Goal: Transaction & Acquisition: Purchase product/service

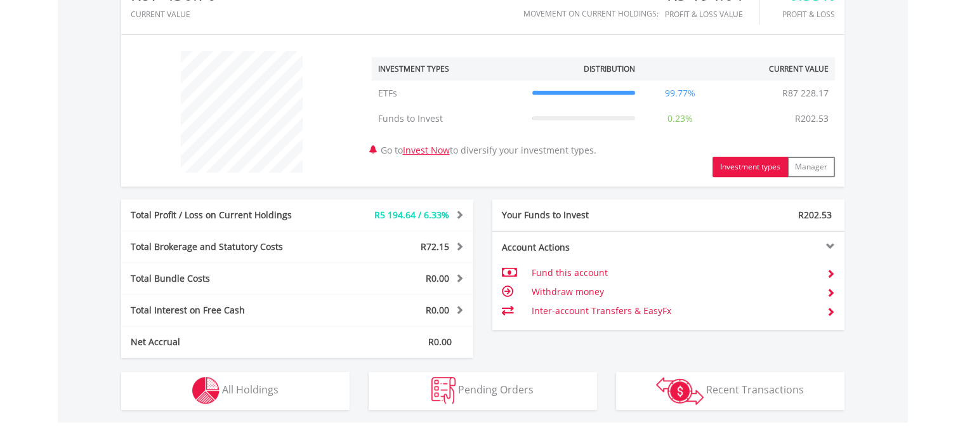
scroll to position [567, 0]
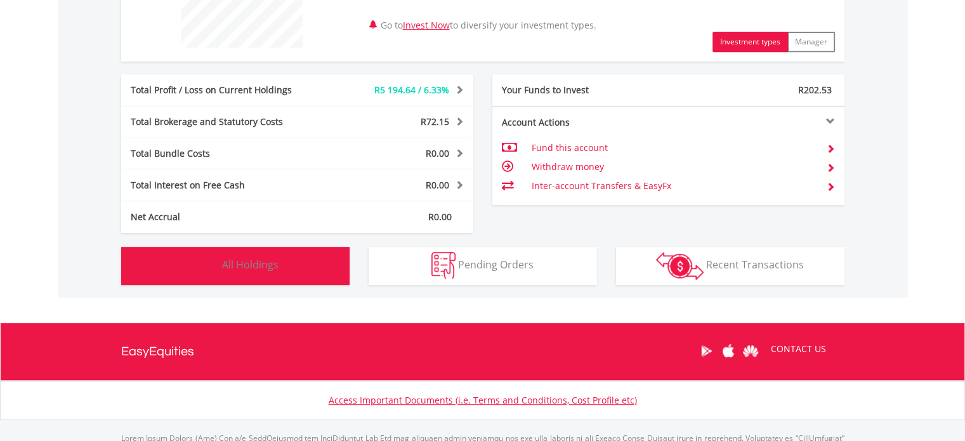
click at [247, 254] on button "Holdings All Holdings" at bounding box center [235, 266] width 228 height 38
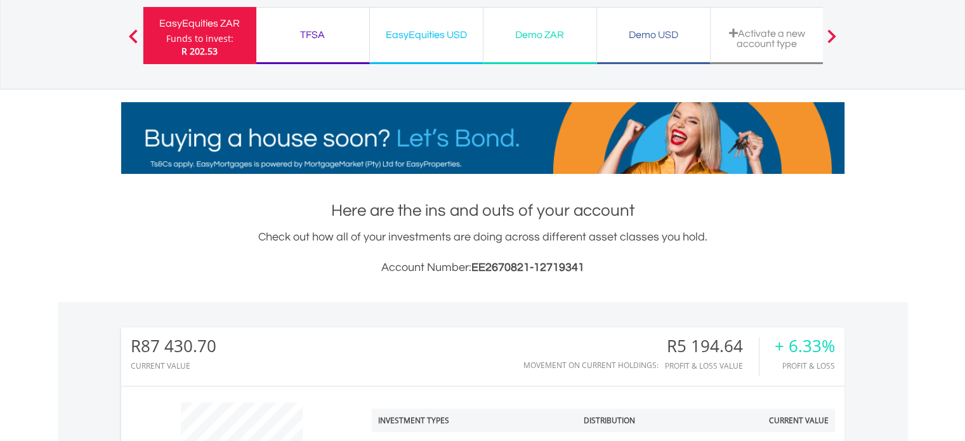
scroll to position [0, 0]
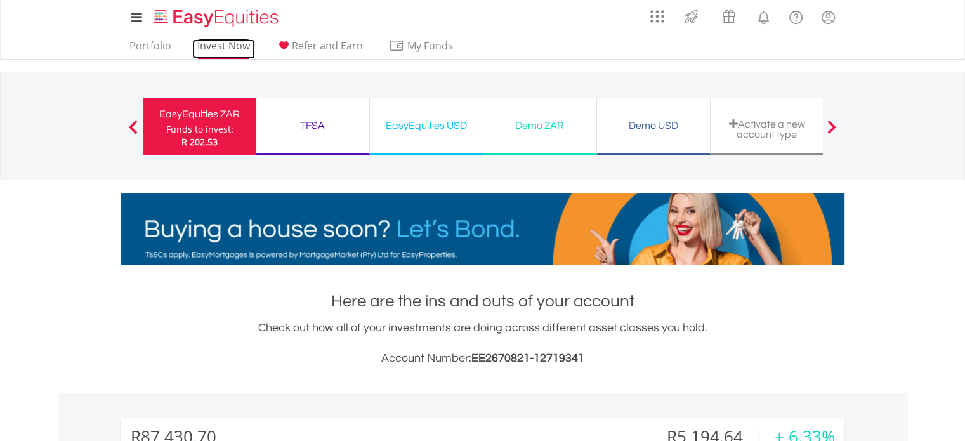
click at [231, 51] on link "Invest Now" at bounding box center [223, 49] width 63 height 20
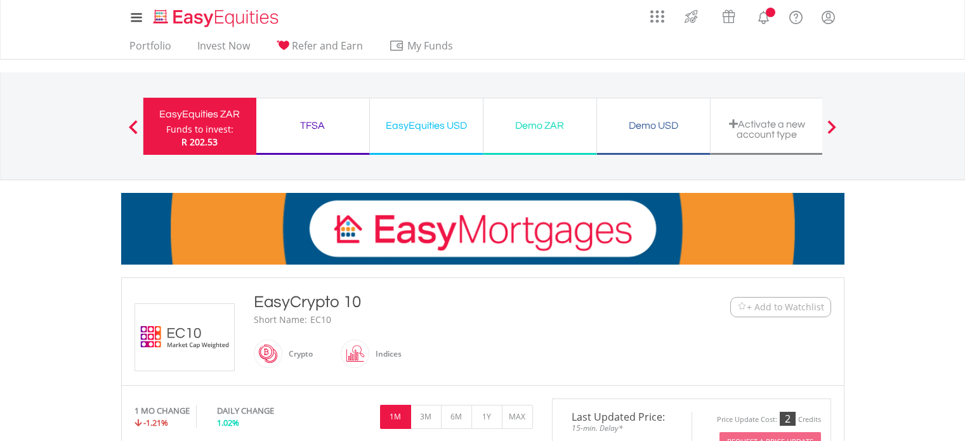
scroll to position [190, 0]
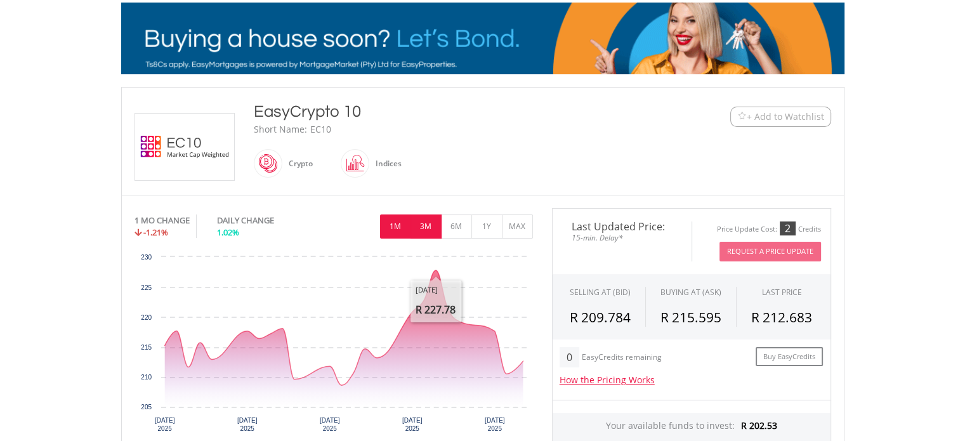
click at [426, 220] on button "3M" at bounding box center [425, 226] width 31 height 24
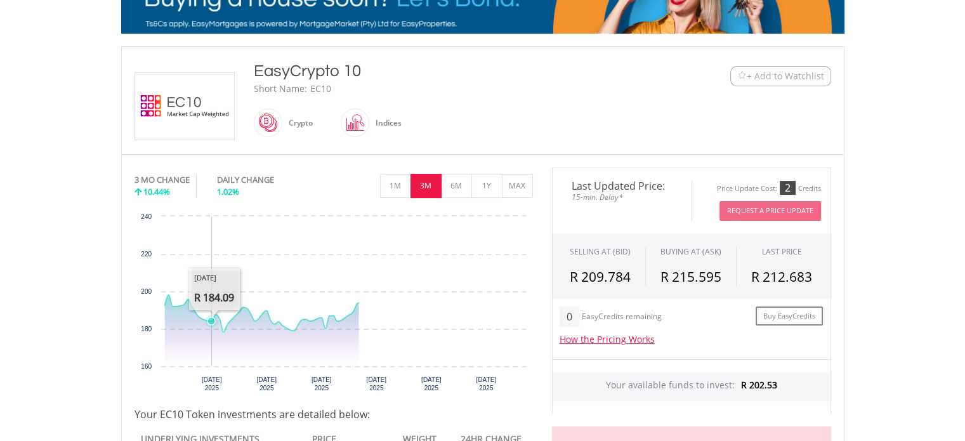
scroll to position [254, 0]
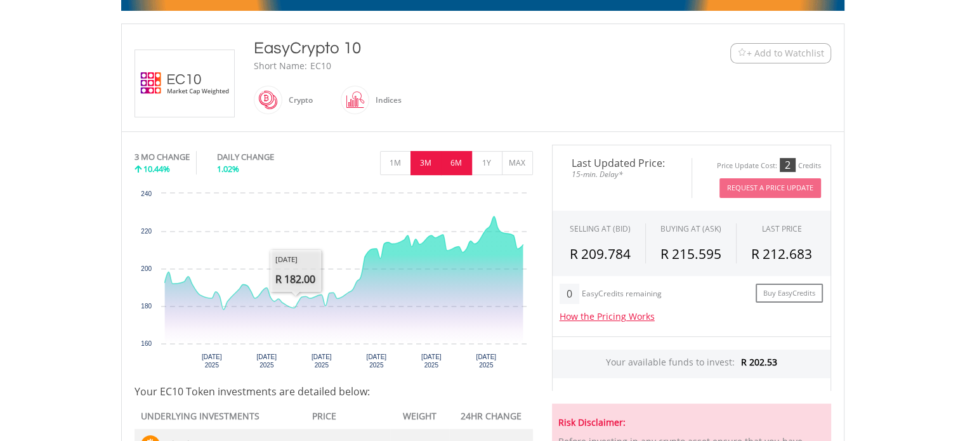
click at [462, 161] on button "6M" at bounding box center [456, 163] width 31 height 24
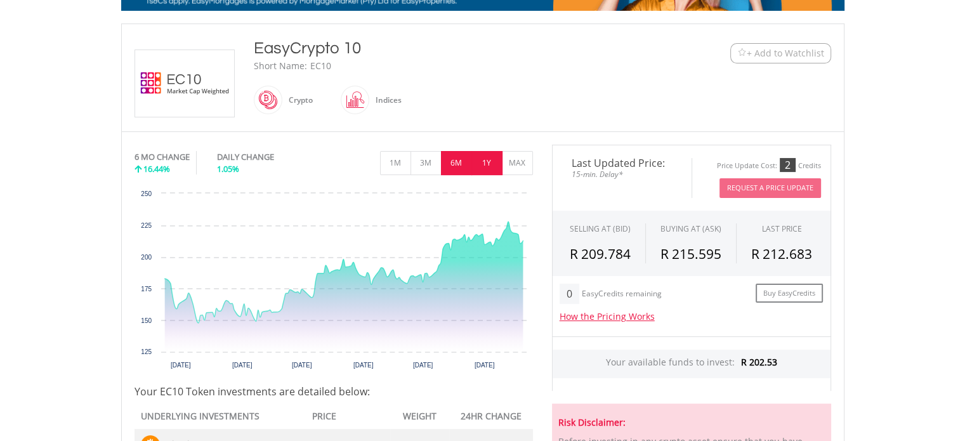
click at [485, 161] on button "1Y" at bounding box center [486, 163] width 31 height 24
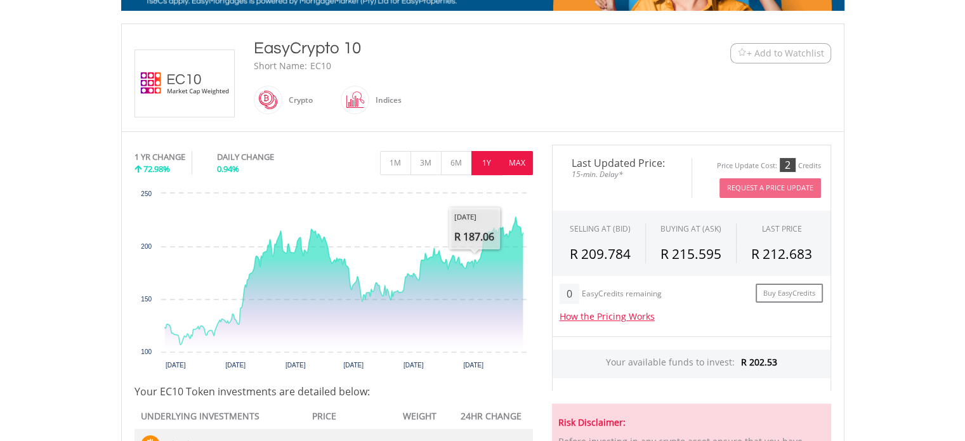
click at [520, 153] on button "MAX" at bounding box center [517, 163] width 31 height 24
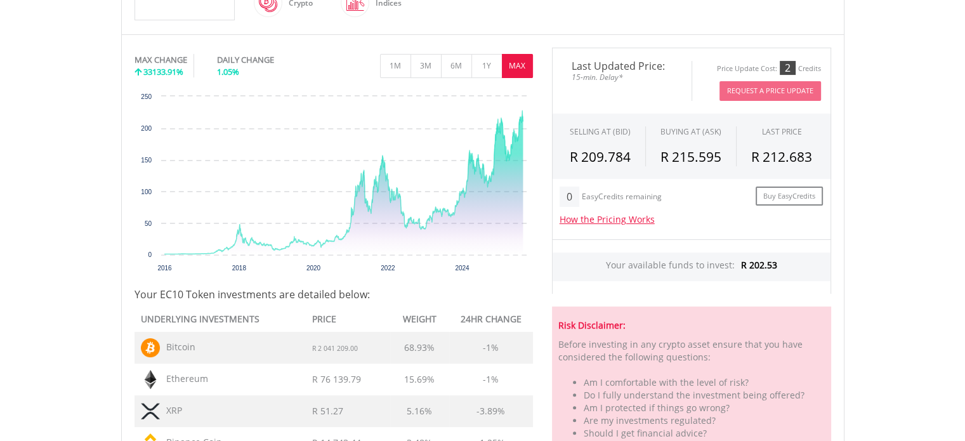
scroll to position [190, 0]
